Goal: Information Seeking & Learning: Learn about a topic

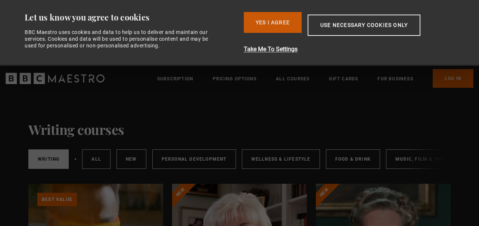
click at [274, 27] on button "Yes I Agree" at bounding box center [273, 22] width 58 height 21
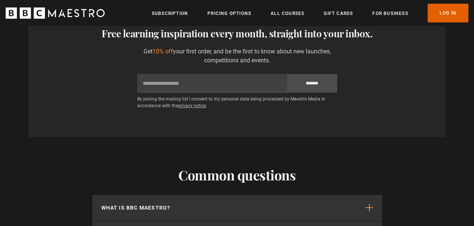
scroll to position [1123, 0]
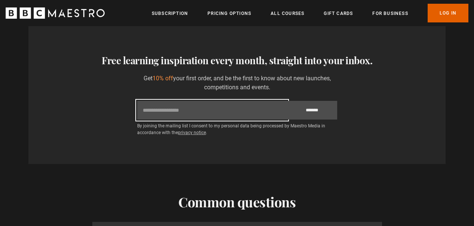
click at [164, 113] on input "Email" at bounding box center [212, 110] width 150 height 19
type input "**********"
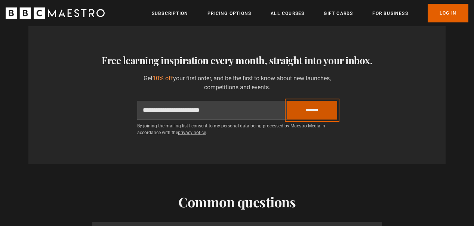
click at [313, 112] on input "*******" at bounding box center [312, 110] width 50 height 19
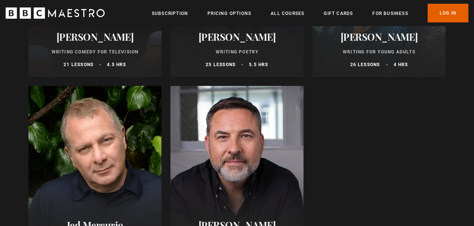
scroll to position [564, 0]
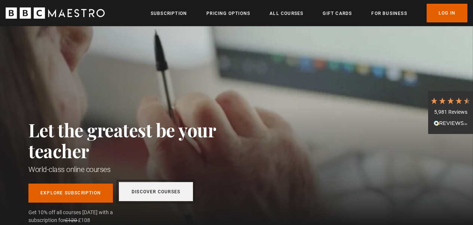
click at [129, 193] on link "Discover Courses" at bounding box center [156, 191] width 74 height 19
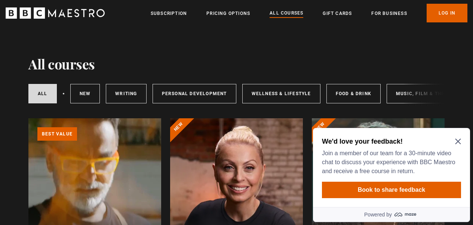
scroll to position [62, 0]
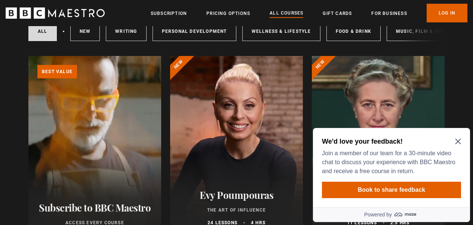
click at [456, 138] on h2 "We'd love your feedback!" at bounding box center [390, 141] width 136 height 9
click at [458, 142] on icon "Close Maze Prompt" at bounding box center [458, 142] width 6 height 6
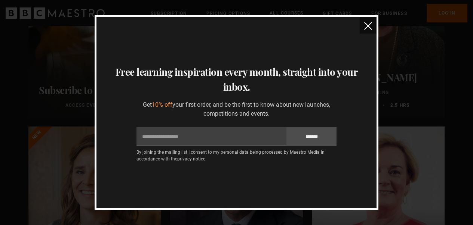
scroll to position [0, 0]
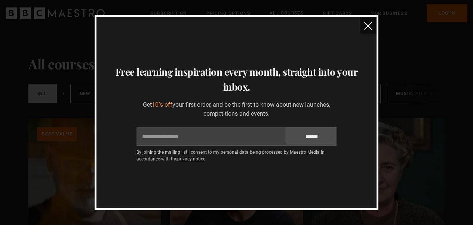
click at [368, 26] on img "close" at bounding box center [368, 26] width 8 height 8
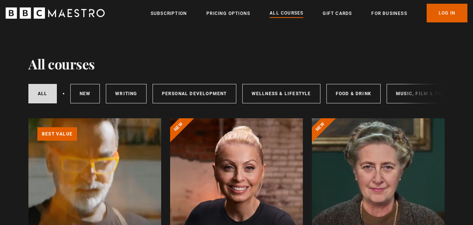
click at [420, 96] on div "All courses New courses Writing Personal Development Wellness & Lifestyle Food …" at bounding box center [236, 93] width 416 height 25
click at [47, 93] on link "All courses" at bounding box center [42, 93] width 28 height 19
click at [215, 15] on link "Pricing Options" at bounding box center [228, 13] width 44 height 7
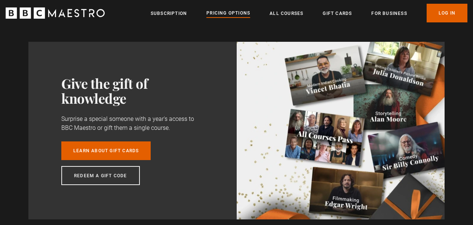
scroll to position [431, 0]
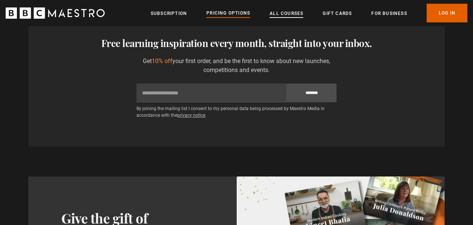
click at [278, 12] on link "All Courses" at bounding box center [286, 13] width 34 height 7
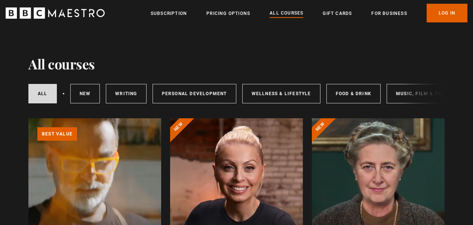
click at [406, 95] on div "All courses New courses Writing Personal Development Wellness & Lifestyle Food …" at bounding box center [236, 93] width 416 height 25
click at [124, 96] on link "Writing" at bounding box center [126, 93] width 40 height 19
